Goal: Information Seeking & Learning: Understand process/instructions

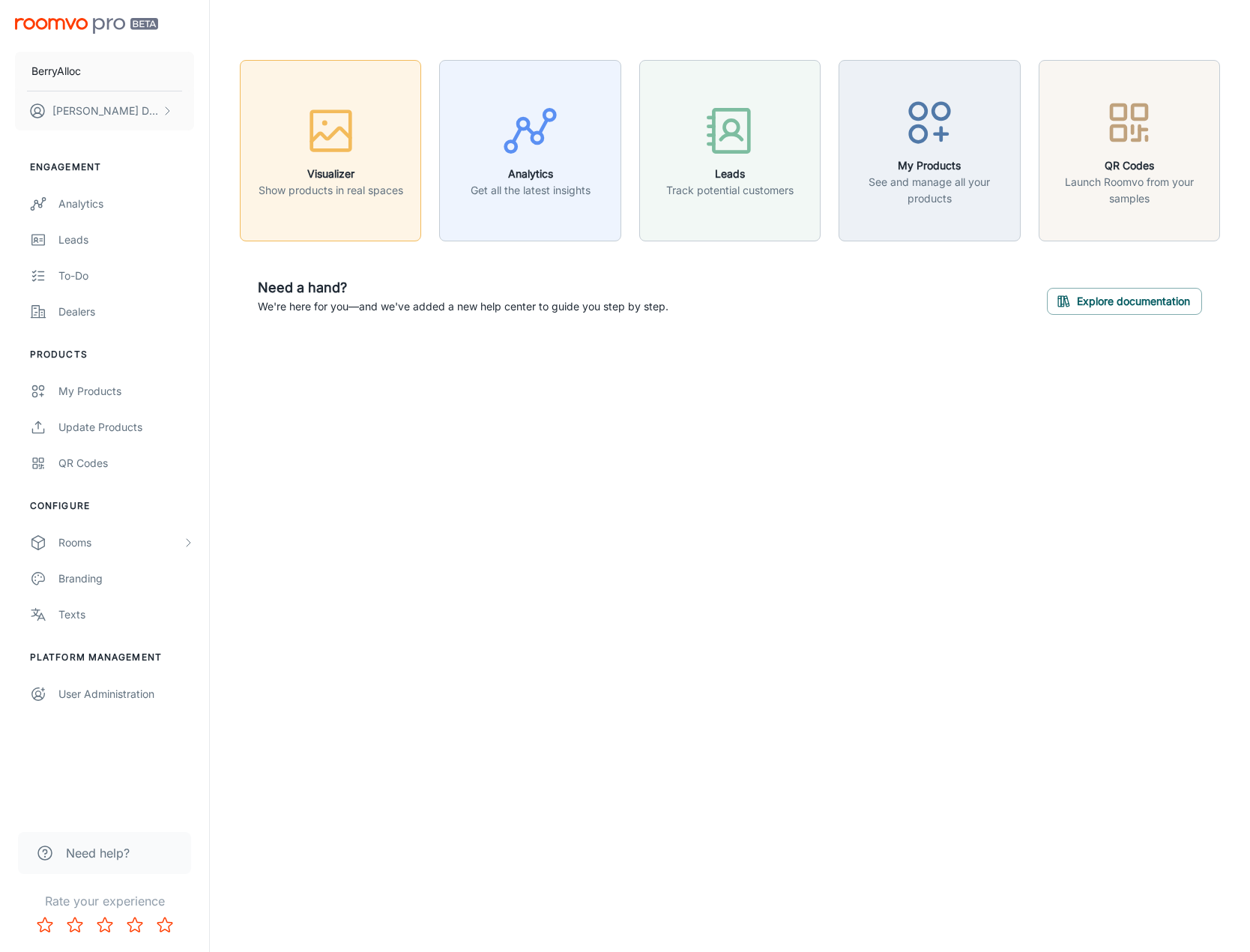
click at [314, 155] on icon "button" at bounding box center [330, 130] width 56 height 56
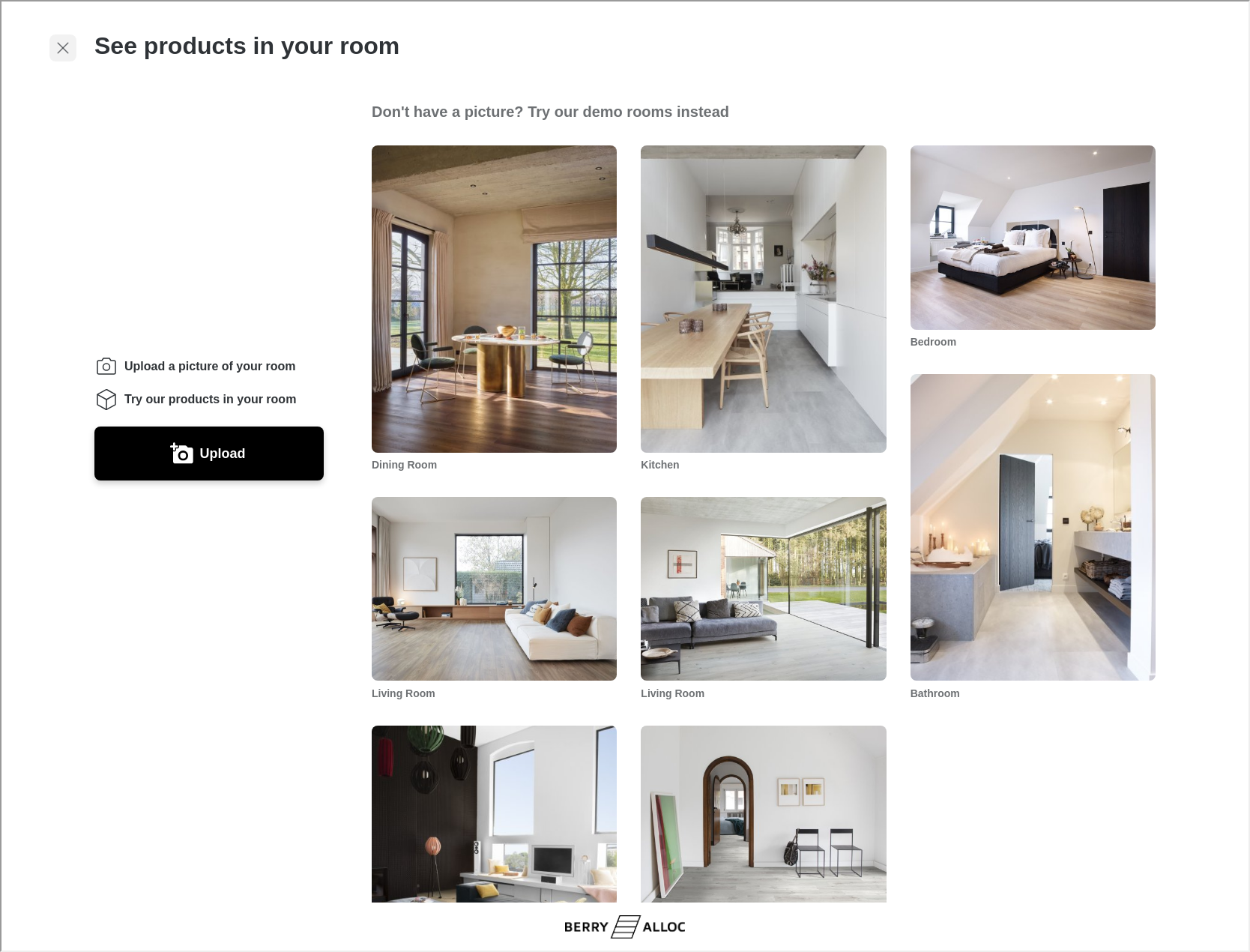
click at [62, 50] on icon "Exit visualizer" at bounding box center [60, 46] width 18 height 18
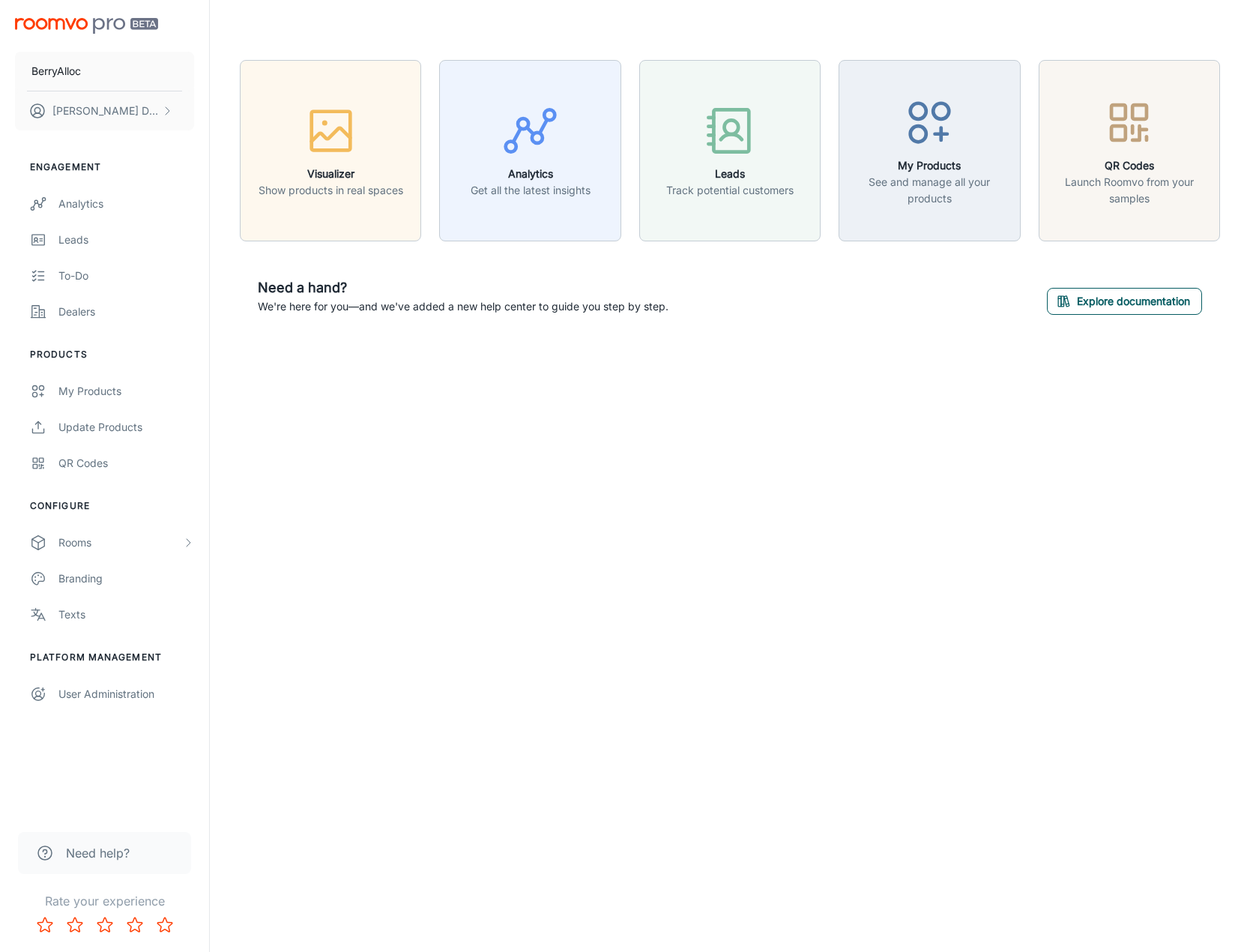
click at [1078, 307] on button "Explore documentation" at bounding box center [1124, 302] width 155 height 27
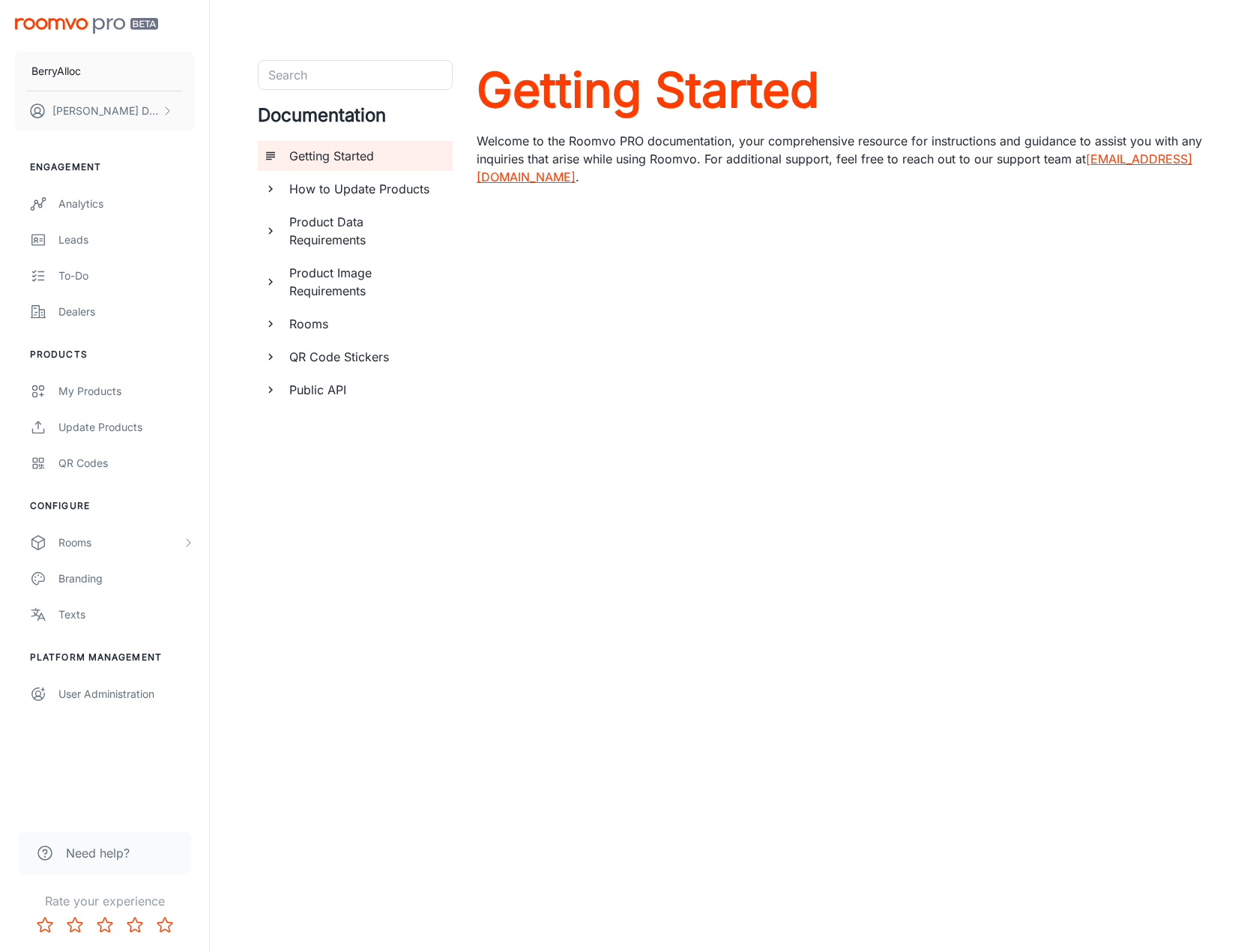
click at [276, 238] on div "Product Data Requirements" at bounding box center [355, 230] width 195 height 48
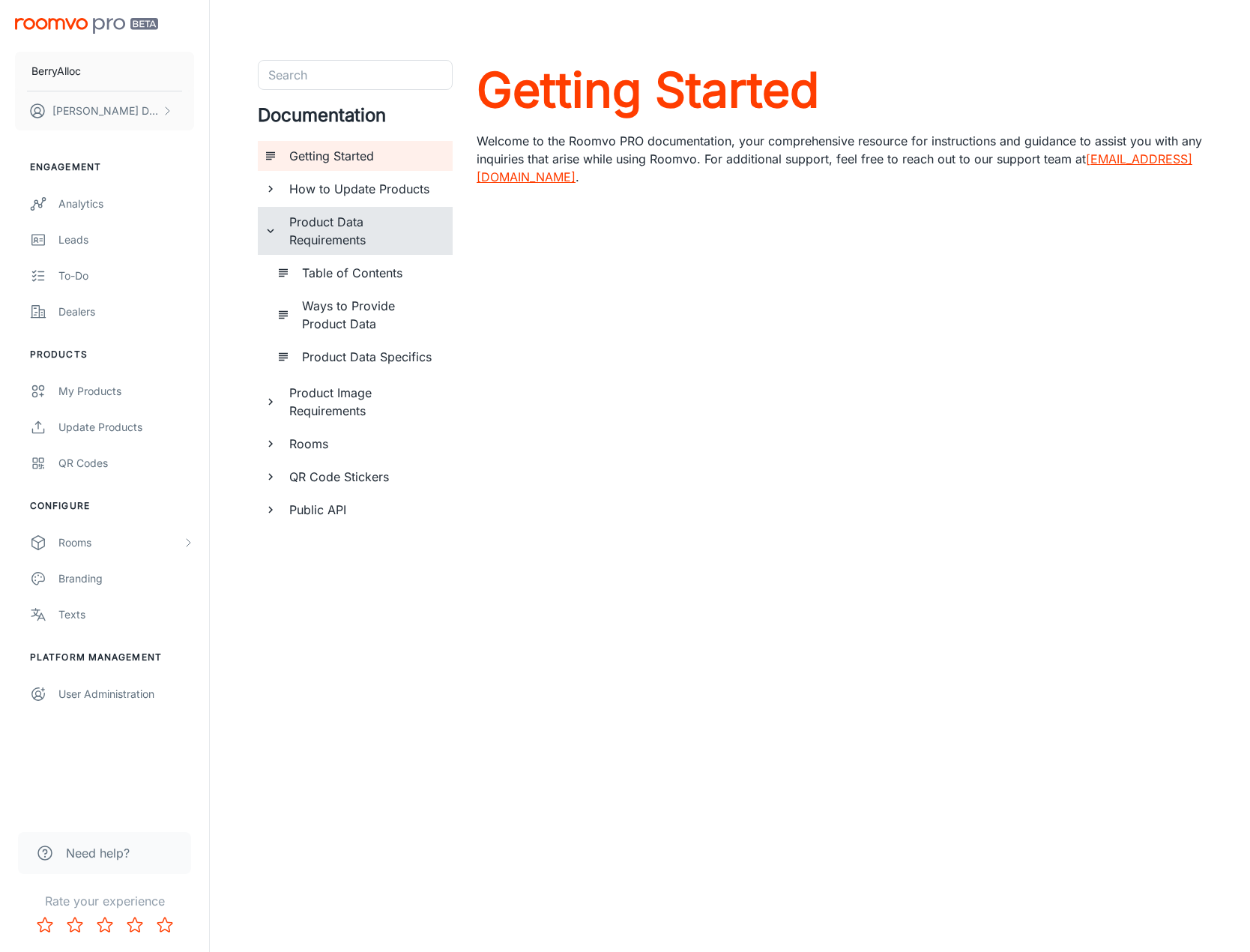
click at [279, 395] on div "Product Image Requirements" at bounding box center [355, 402] width 195 height 48
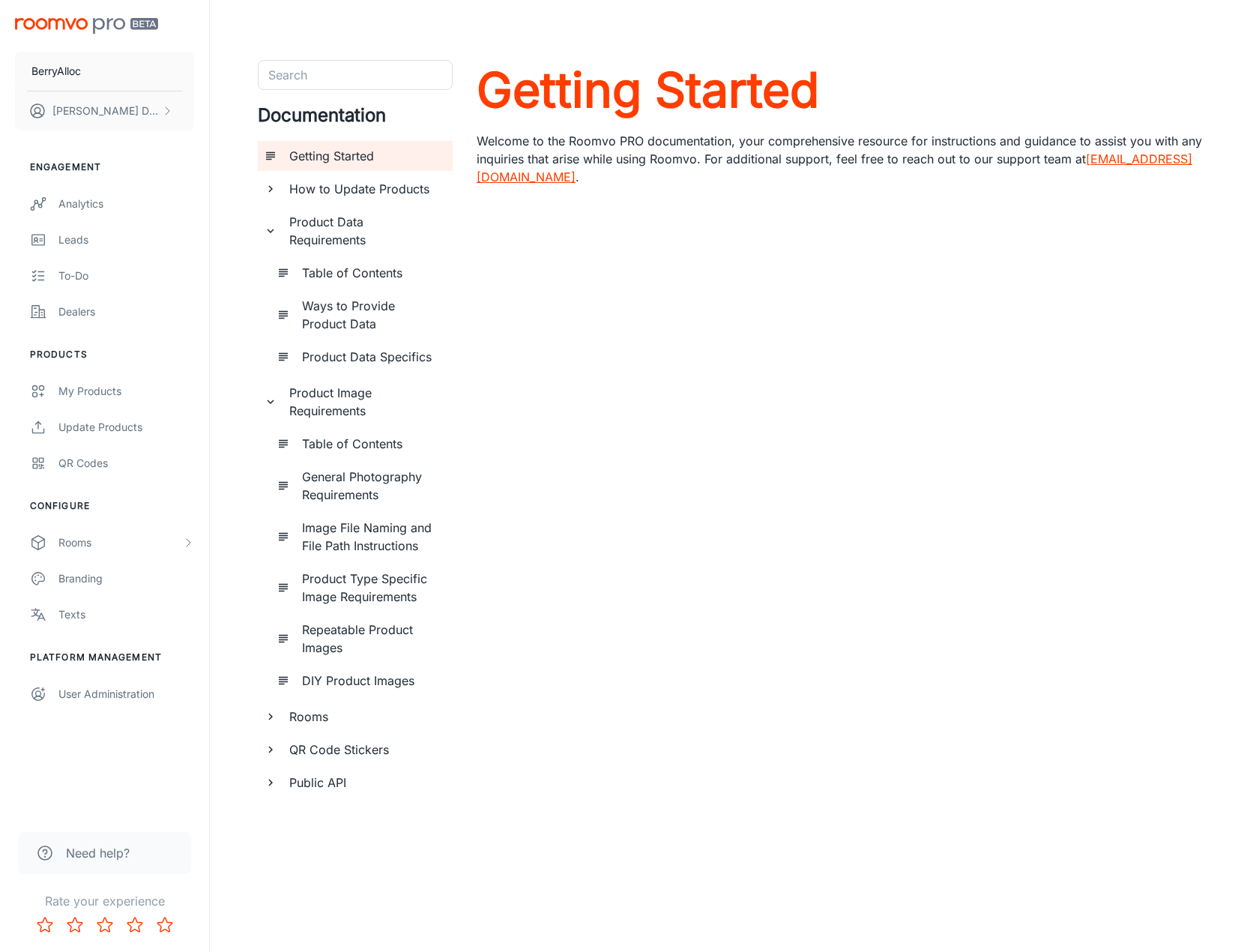
drag, startPoint x: 312, startPoint y: 709, endPoint x: 323, endPoint y: 704, distance: 12.1
click at [312, 709] on h6 "Rooms" at bounding box center [365, 716] width 151 height 18
click at [348, 789] on h6 "QR Code Stickers" at bounding box center [365, 785] width 151 height 18
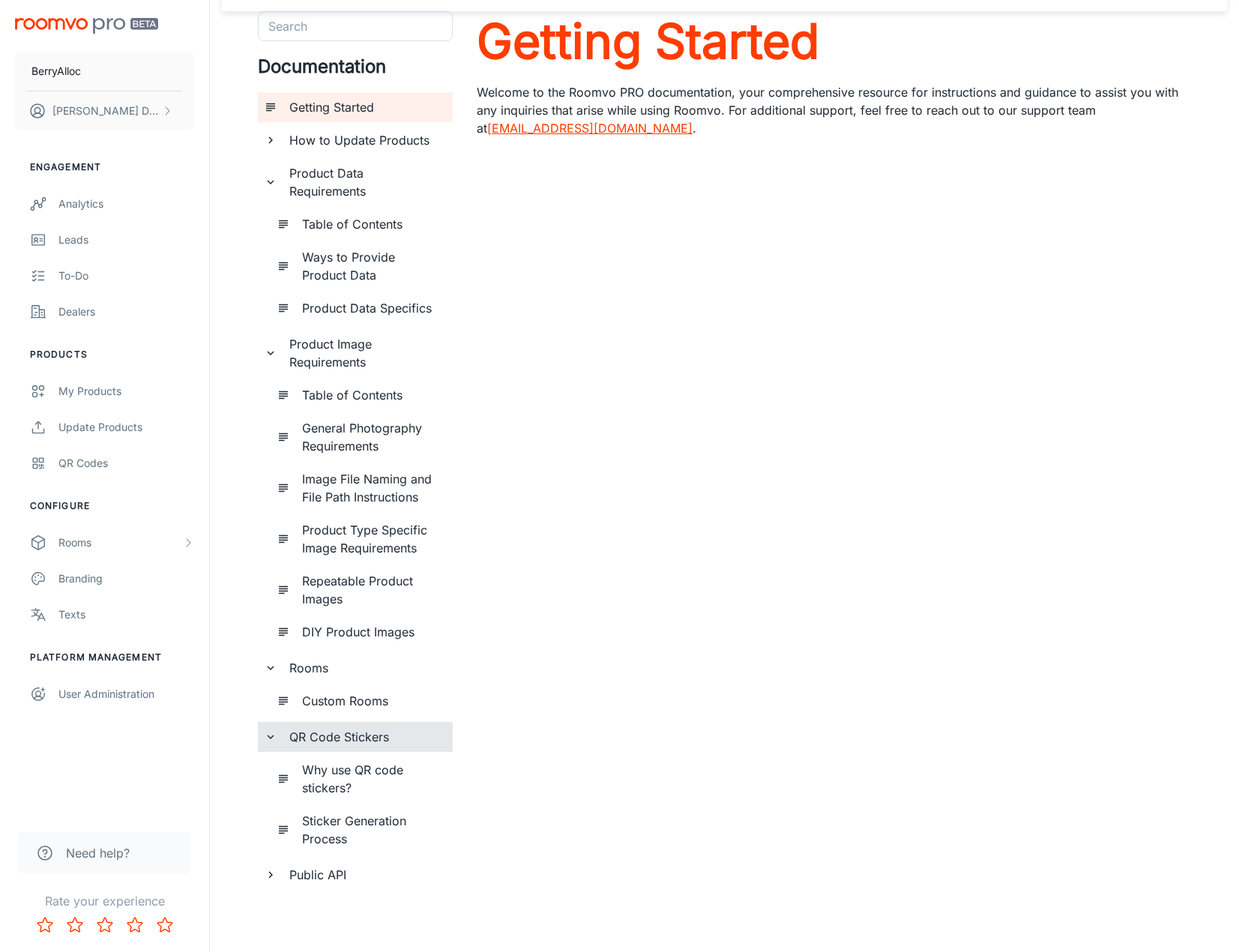
scroll to position [50, 0]
click at [322, 875] on h6 "Public API" at bounding box center [365, 873] width 151 height 18
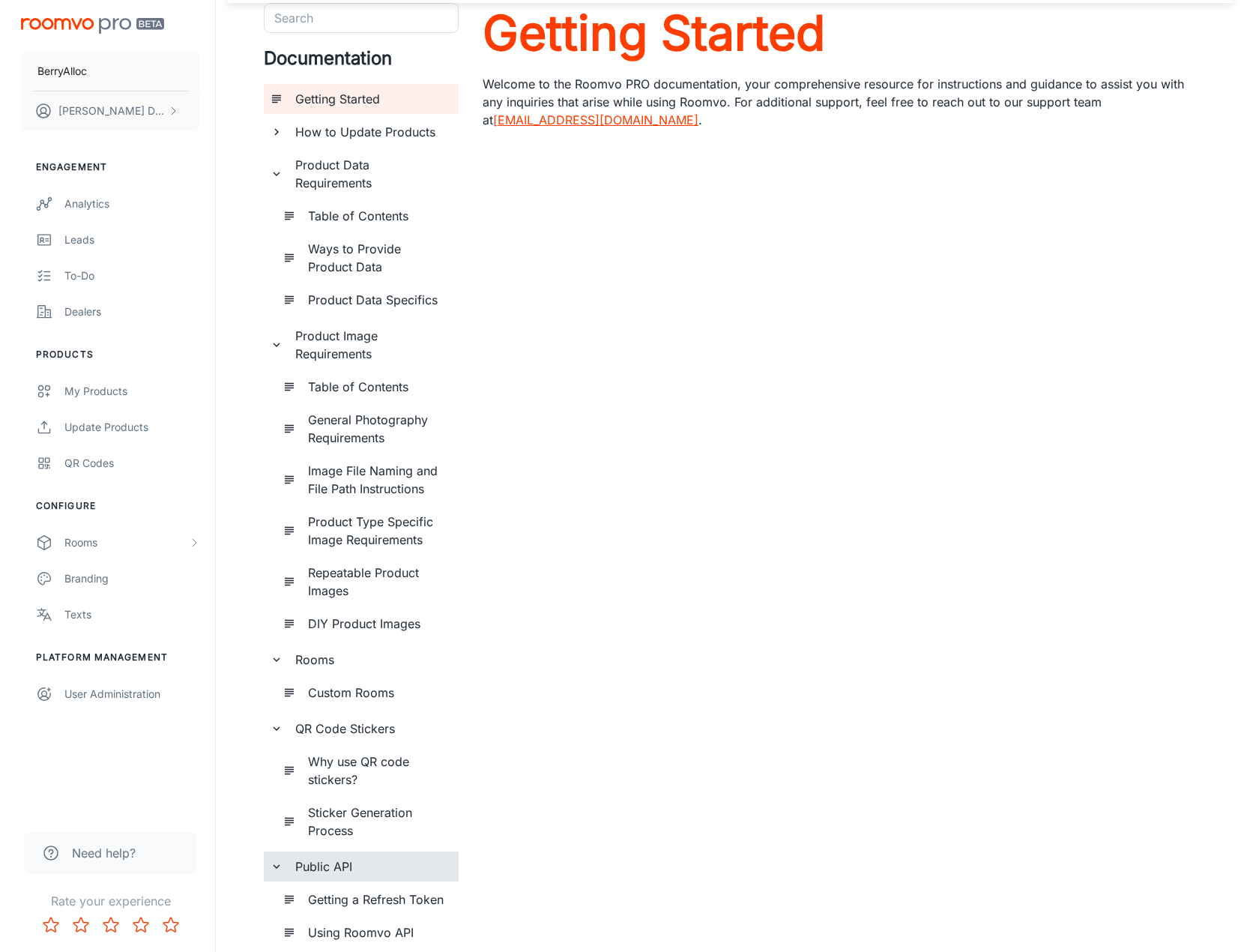
scroll to position [0, 0]
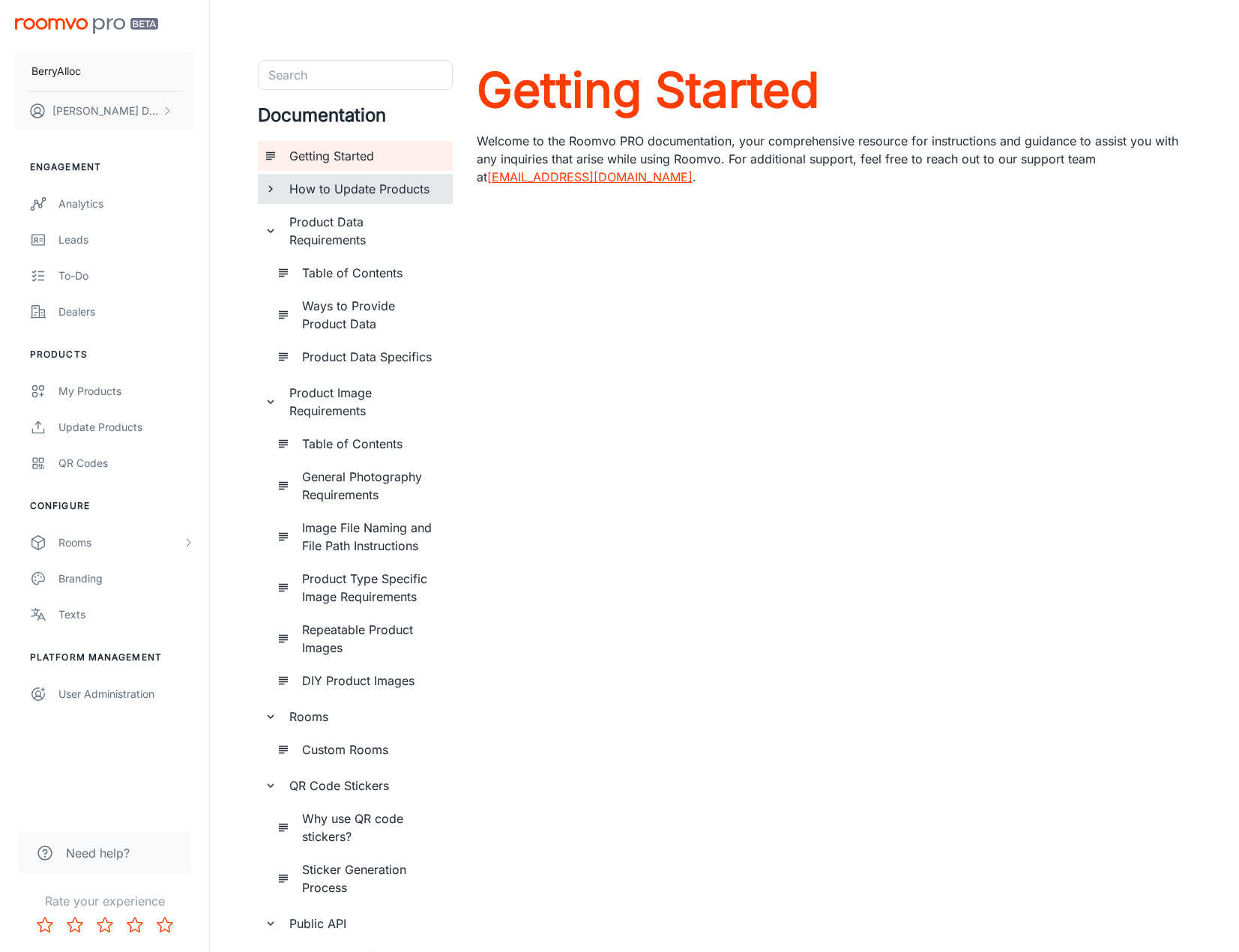
click at [339, 187] on h6 "How to Update Products" at bounding box center [365, 188] width 151 height 18
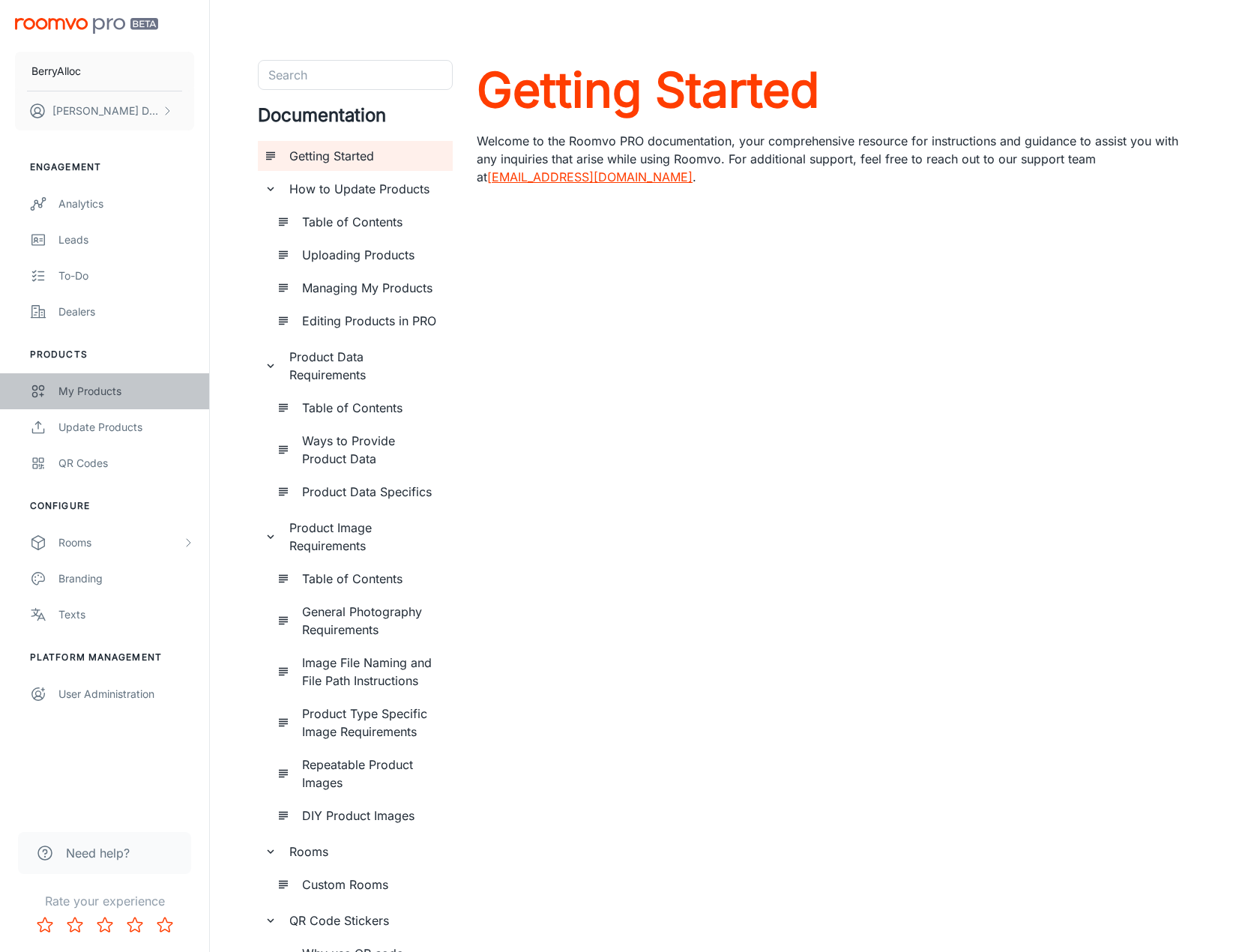
click at [88, 396] on div "My Products" at bounding box center [126, 392] width 135 height 17
